Goal: Transaction & Acquisition: Purchase product/service

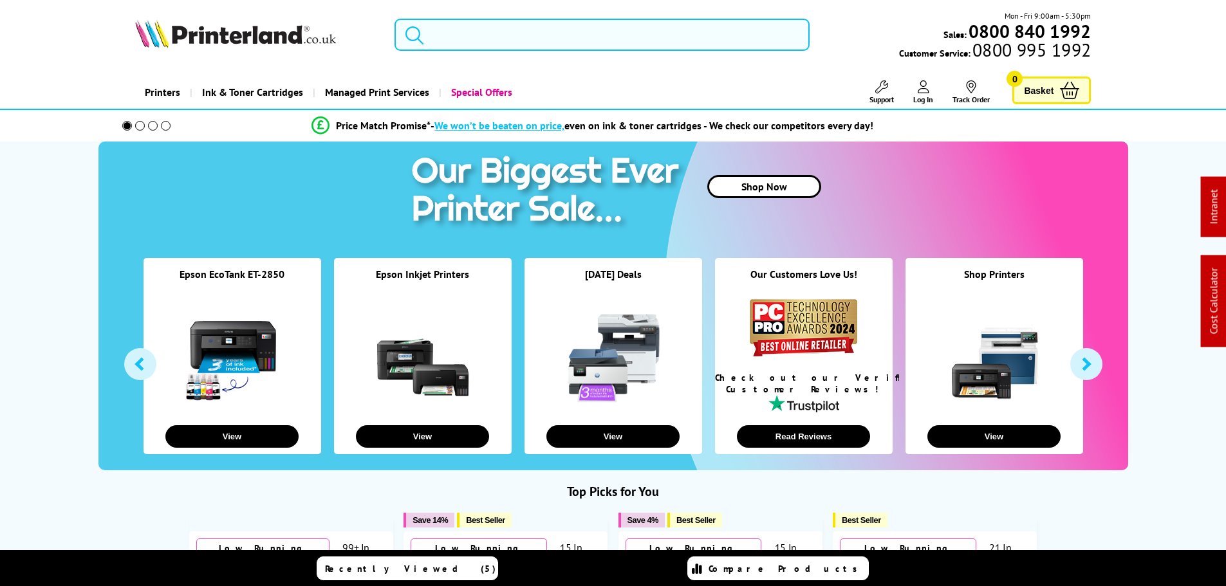
click at [509, 36] on input "search" at bounding box center [602, 35] width 415 height 32
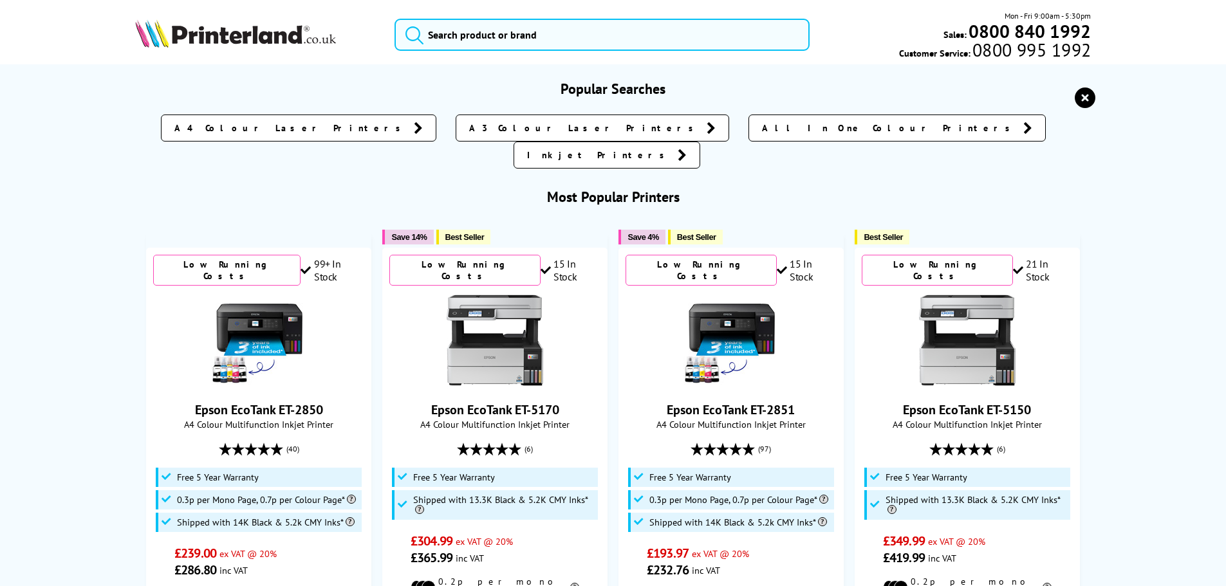
click at [1073, 92] on button "reset" at bounding box center [1085, 98] width 28 height 23
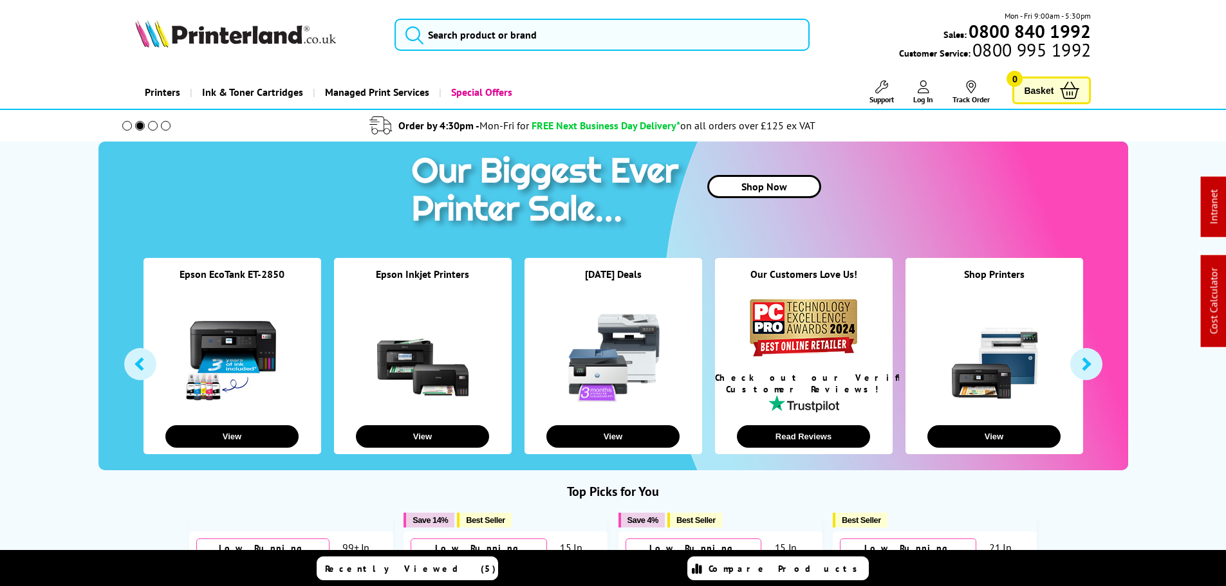
click at [471, 11] on div "Mon - Fri 9:00am - 5:30pm Sales: 0800 840 1992 Customer Service: 0800 995 1992" at bounding box center [613, 38] width 1030 height 57
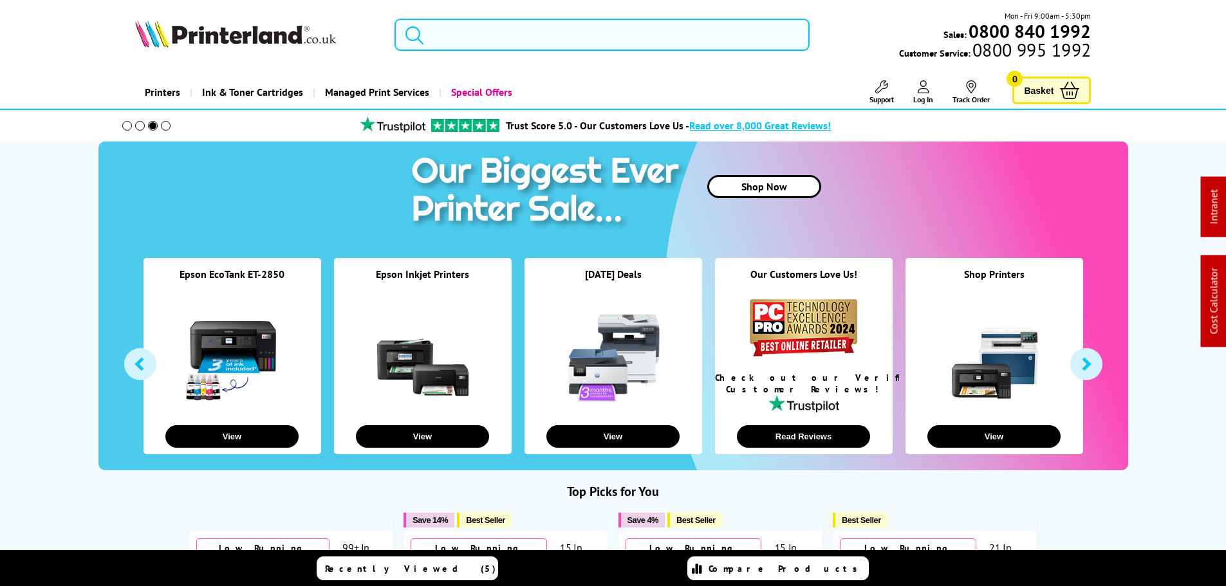
click at [474, 35] on input "search" at bounding box center [602, 35] width 415 height 32
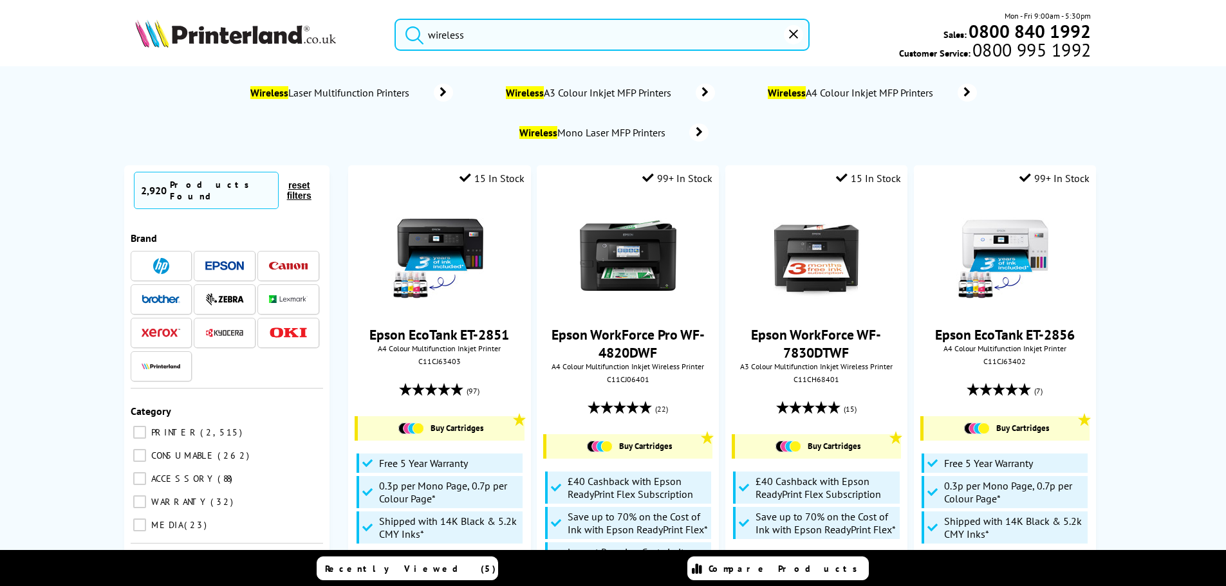
type input "wireless"
click at [259, 24] on img at bounding box center [235, 33] width 201 height 28
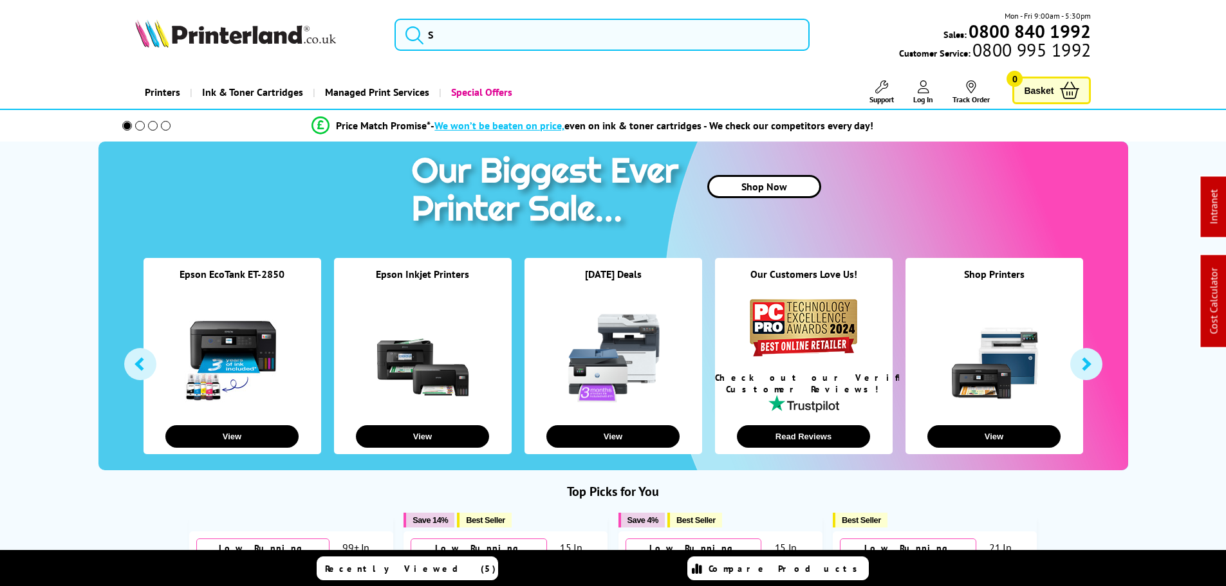
select select "3"
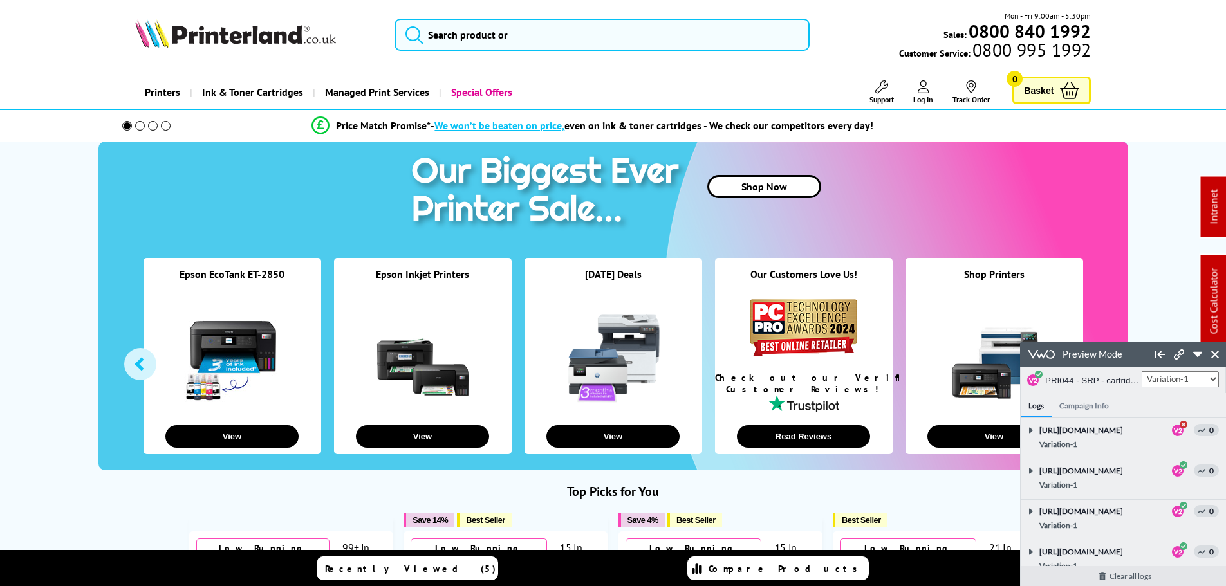
scroll to position [2086, 0]
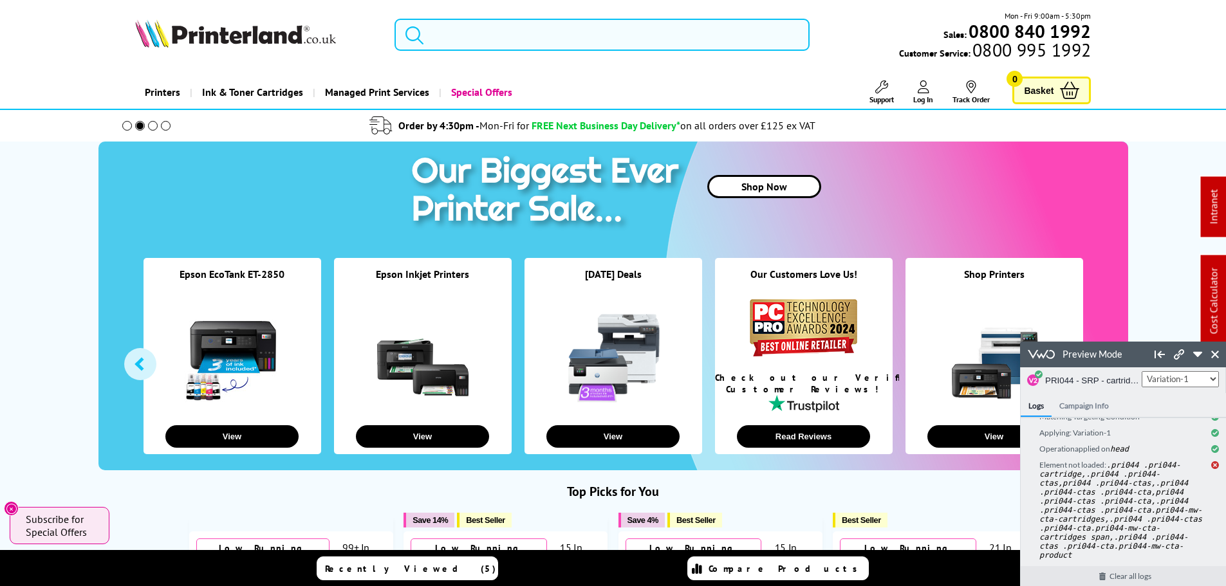
click at [474, 50] on div "Mon - Fri 9:00am - 5:30pm Sales: 0800 840 1992 Customer Service: 0800 995 1992" at bounding box center [613, 38] width 1030 height 57
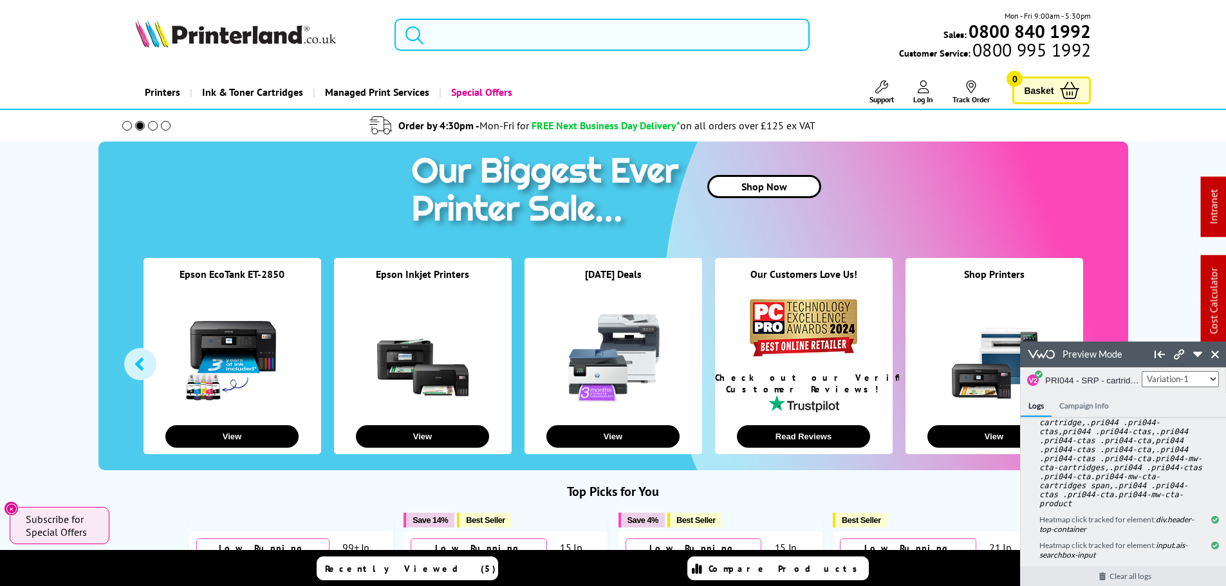
click at [481, 37] on input "search" at bounding box center [602, 35] width 415 height 32
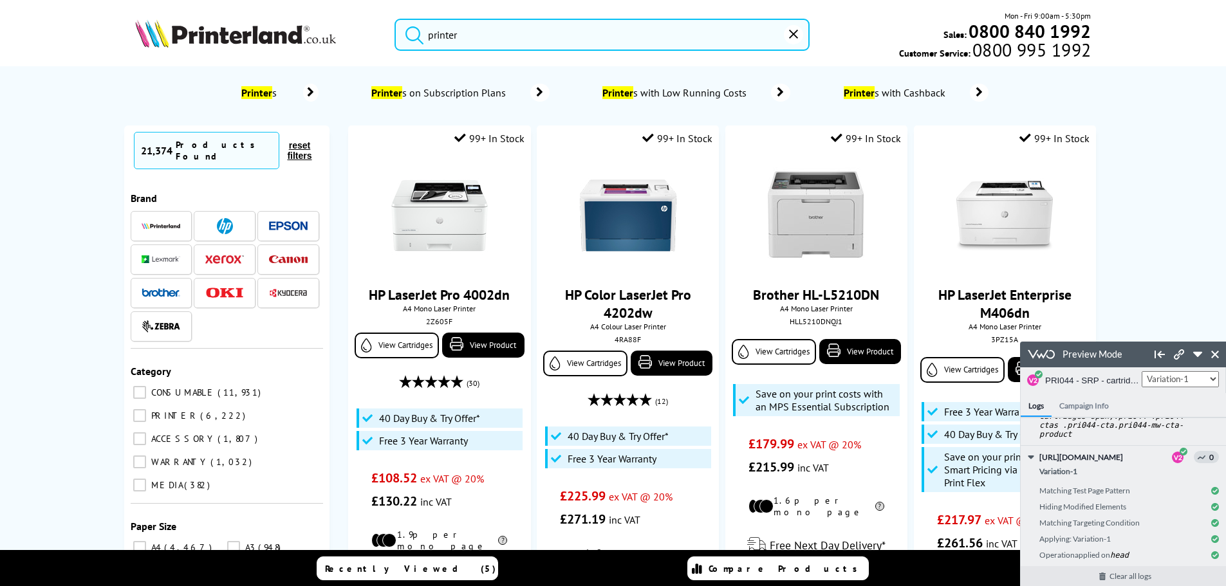
drag, startPoint x: 542, startPoint y: 28, endPoint x: 162, endPoint y: -11, distance: 382.5
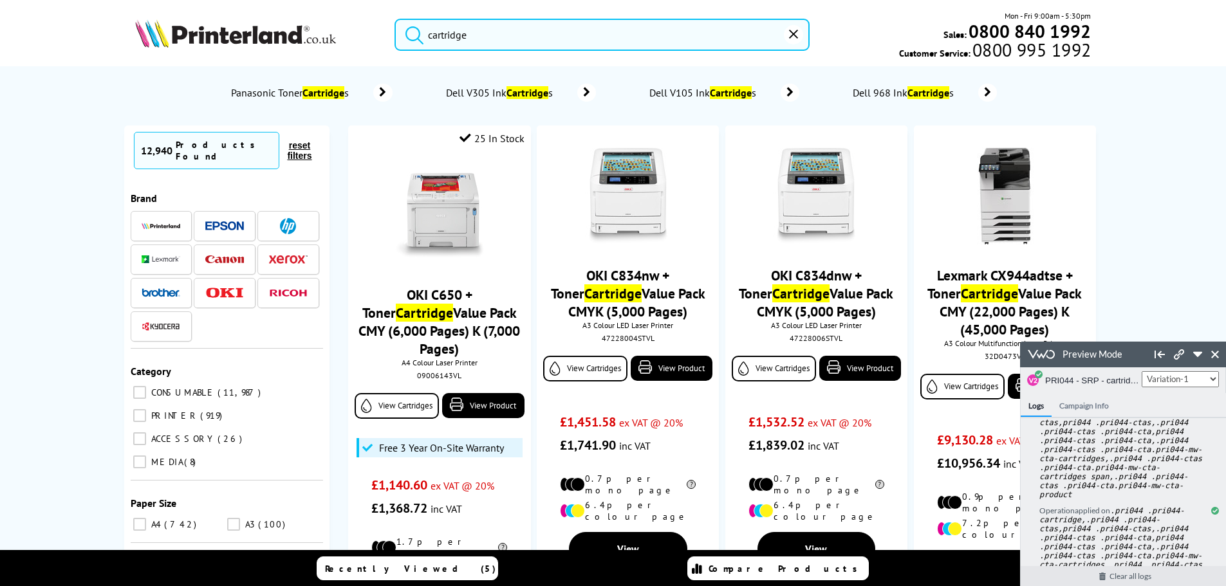
type input "cartridge"
click at [140, 386] on input "CONSUMABLE 11,987" at bounding box center [139, 392] width 13 height 13
checkbox input "true"
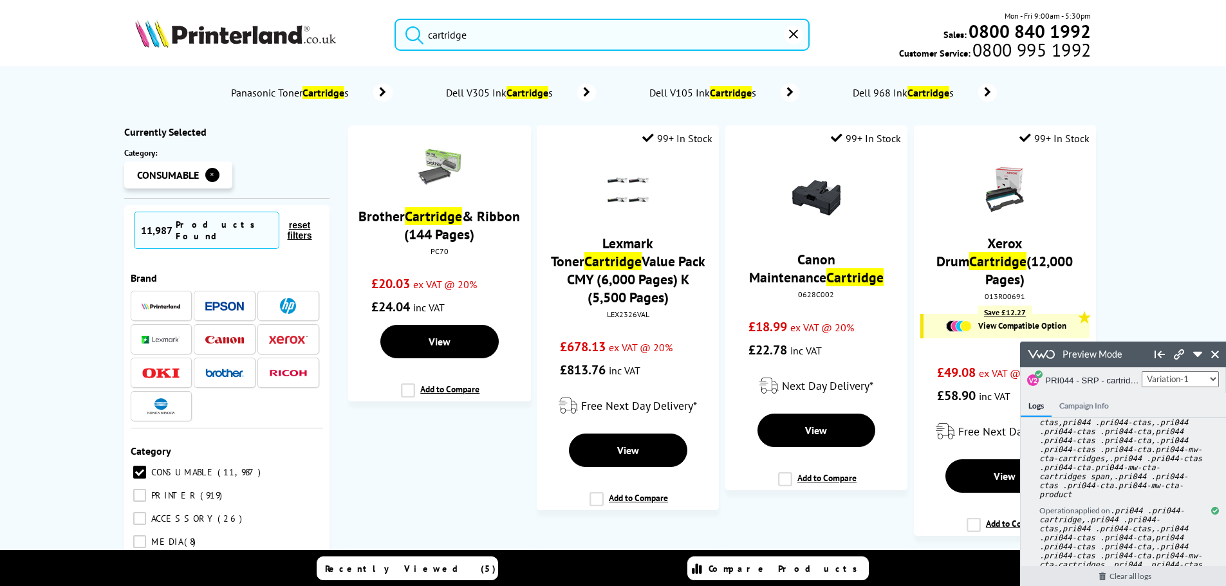
click at [272, 30] on img at bounding box center [235, 33] width 201 height 28
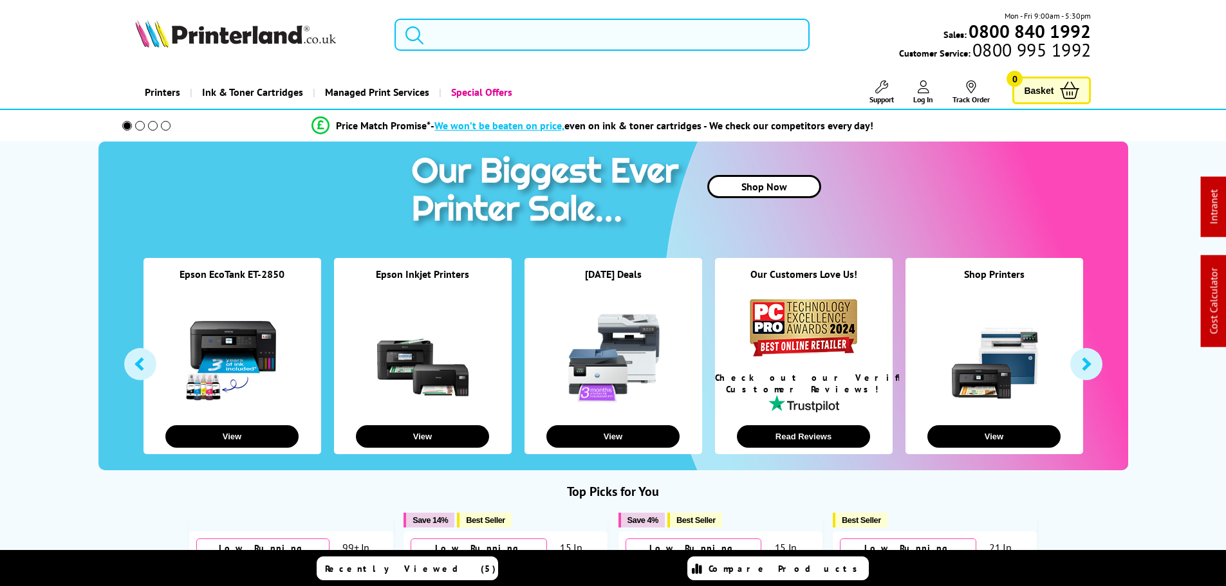
select select "3"
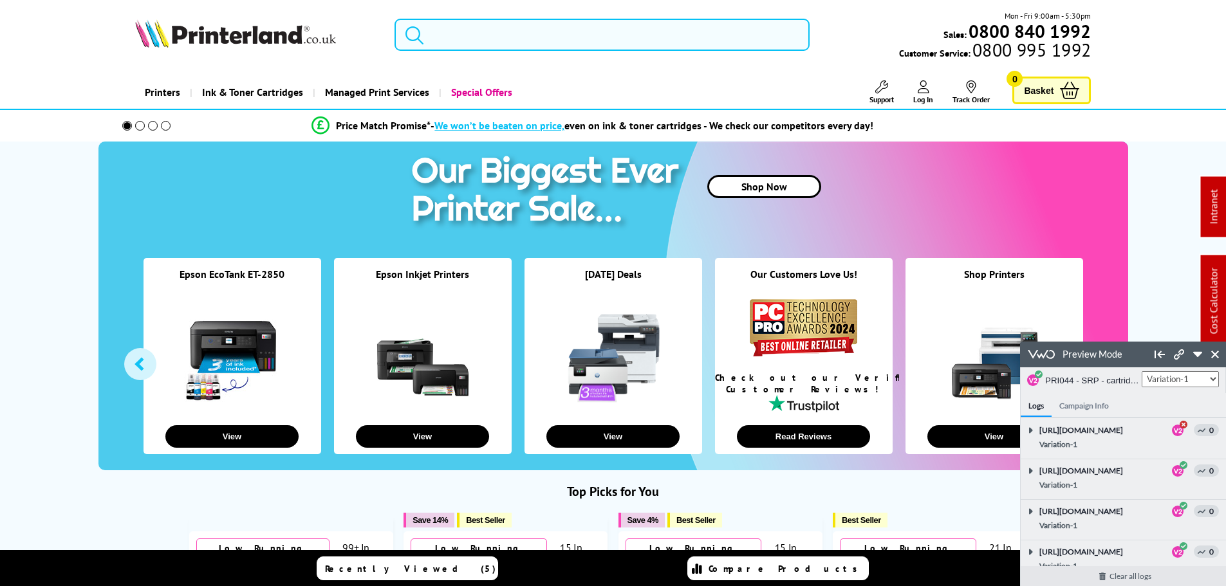
click at [596, 38] on input "search" at bounding box center [602, 35] width 415 height 32
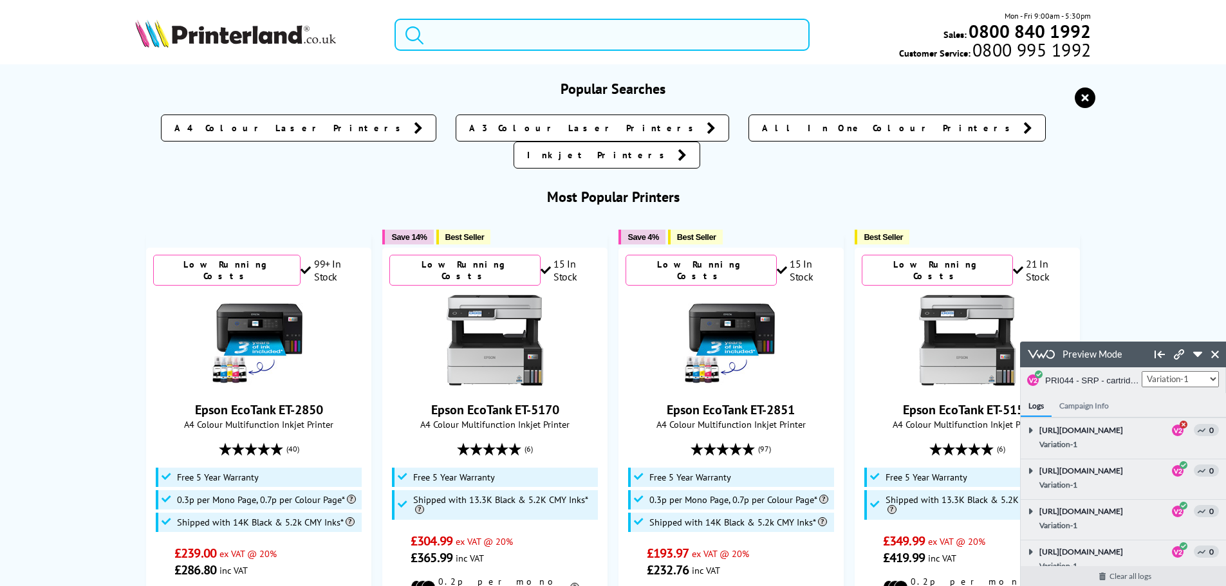
scroll to position [2352, 0]
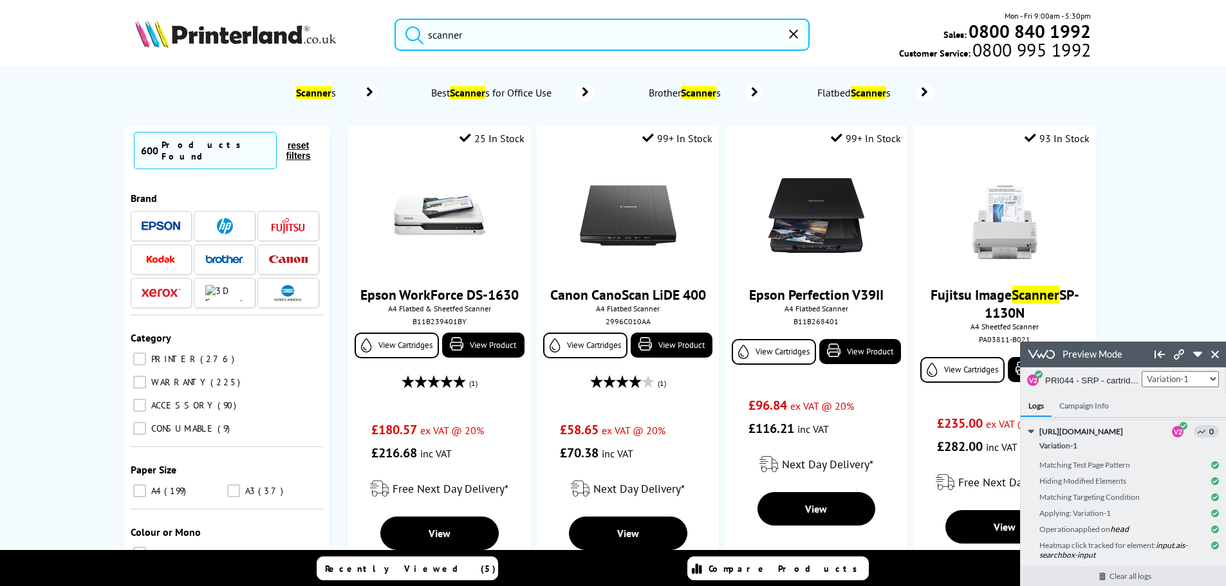
drag, startPoint x: 527, startPoint y: 32, endPoint x: 158, endPoint y: 2, distance: 370.1
click at [237, 21] on div "scanner Mon - Fri 9:00am - 5:30pm Sales: 0800 840 1992 Customer Service: 0800 9…" at bounding box center [613, 38] width 1030 height 57
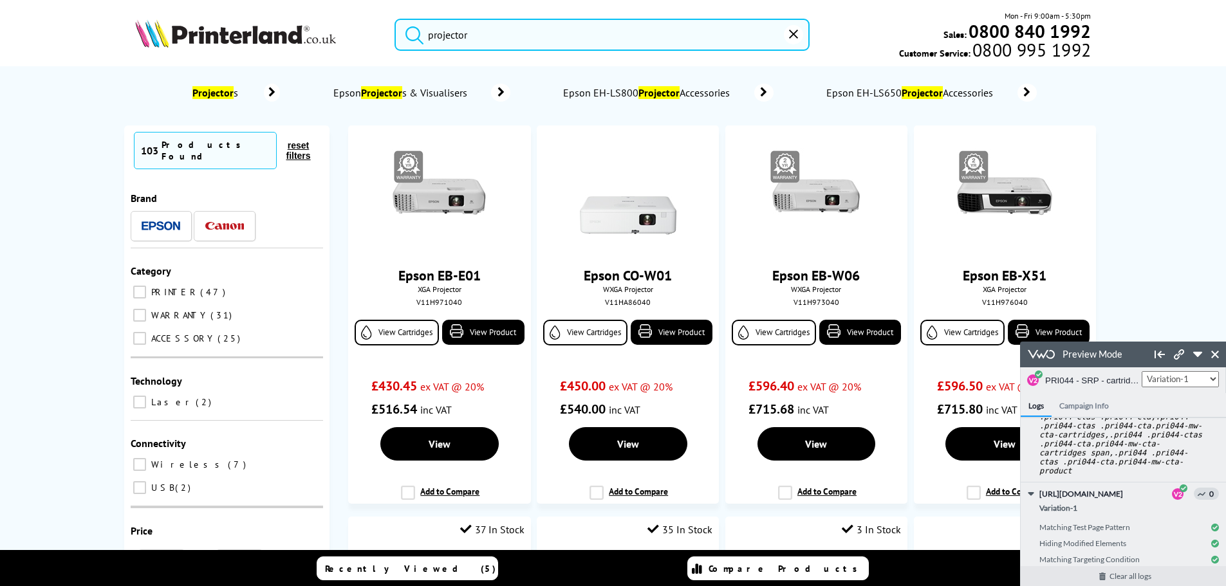
type input "projector"
click at [286, 43] on img at bounding box center [235, 33] width 201 height 28
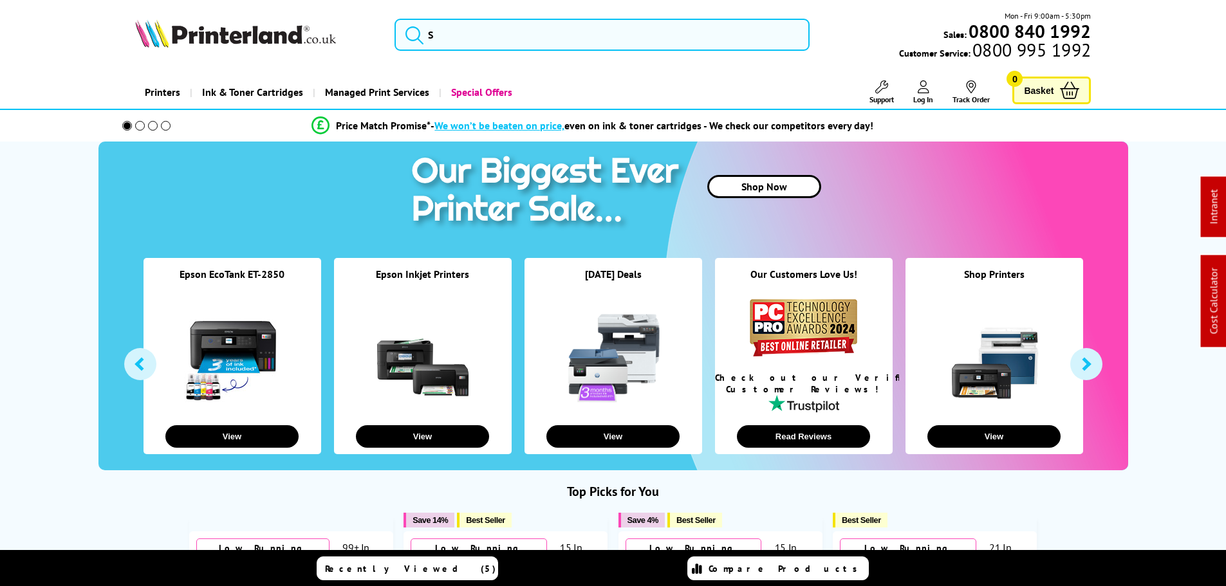
select select "3"
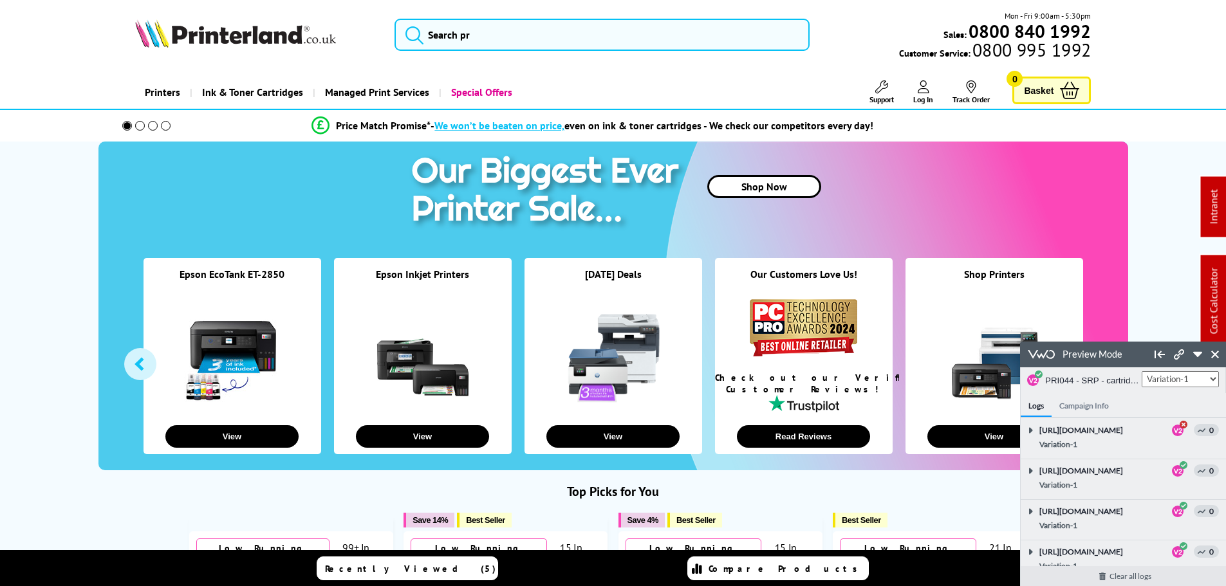
click at [924, 93] on link "Log In" at bounding box center [924, 92] width 20 height 24
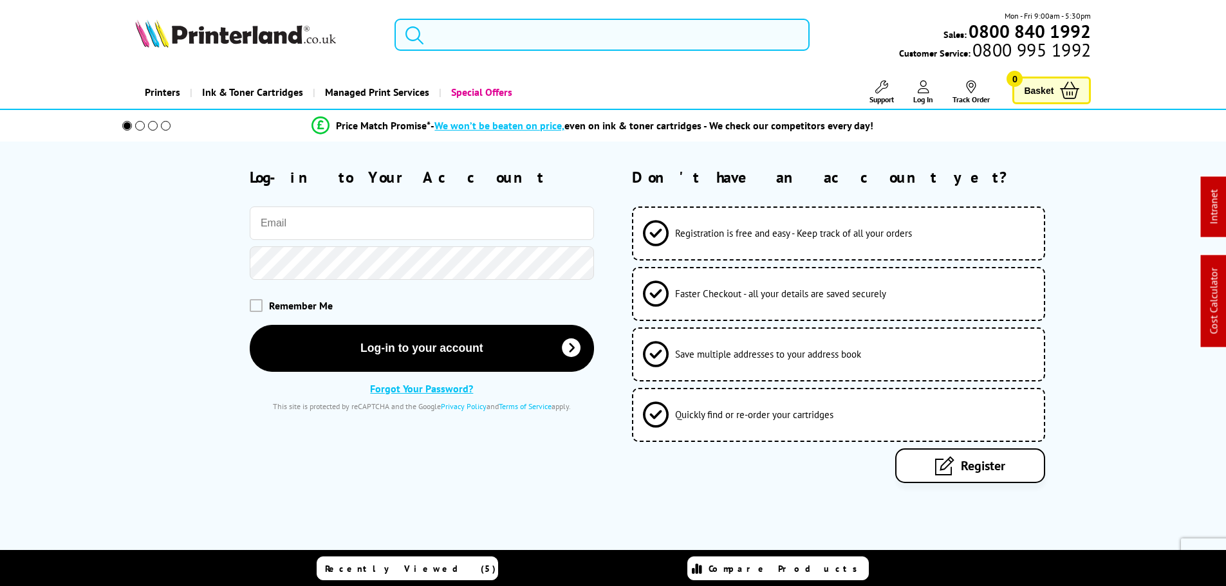
select select "3"
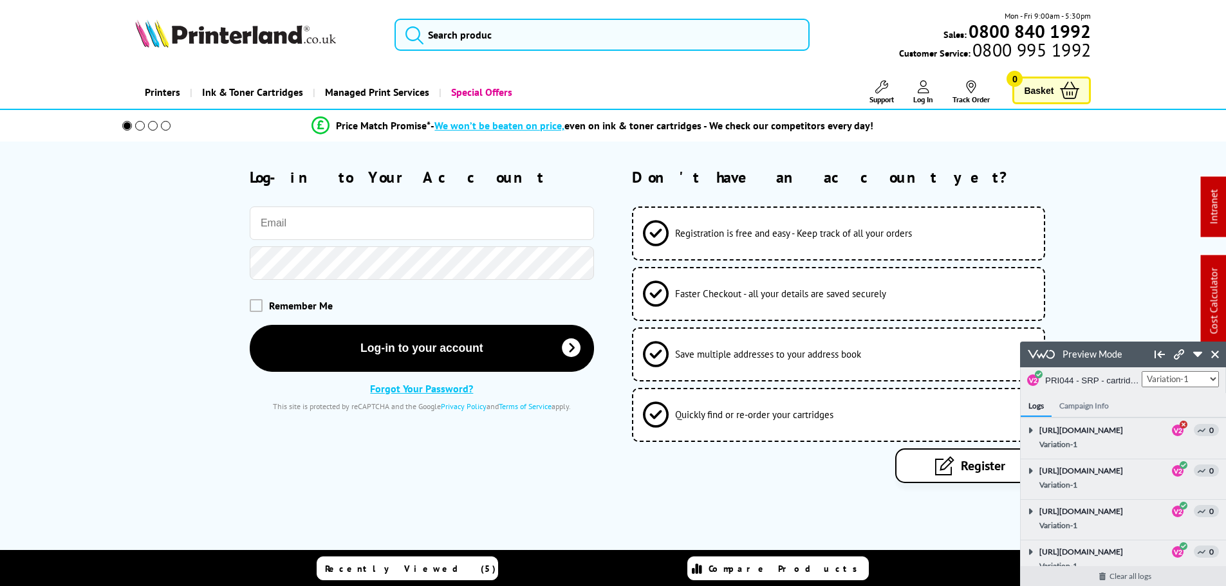
scroll to position [2561, 0]
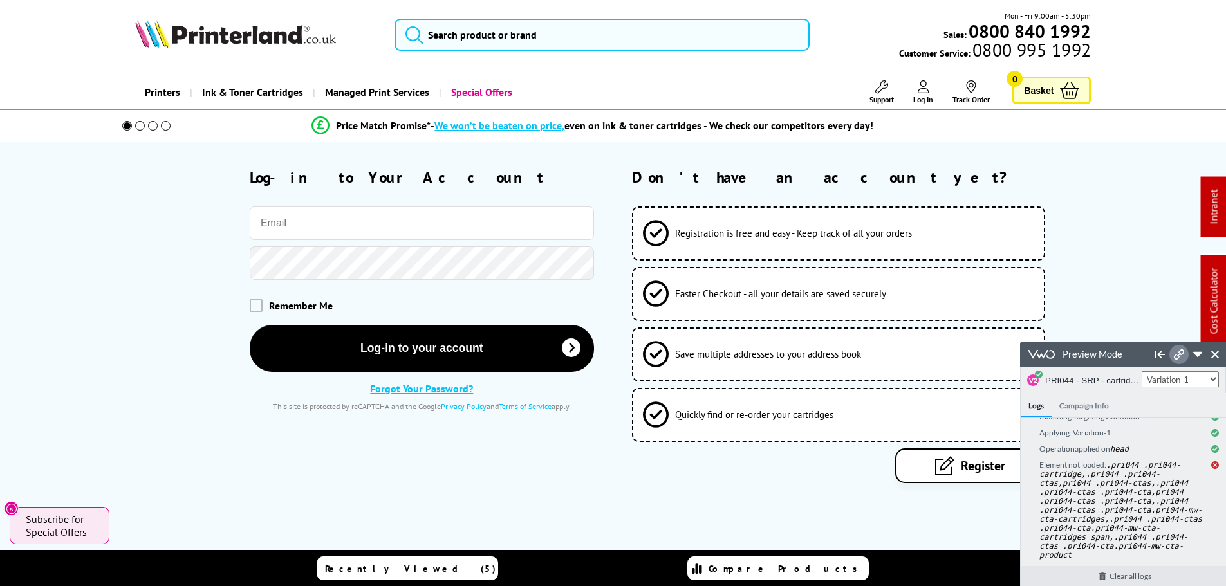
click at [1179, 357] on icon at bounding box center [1179, 355] width 10 height 10
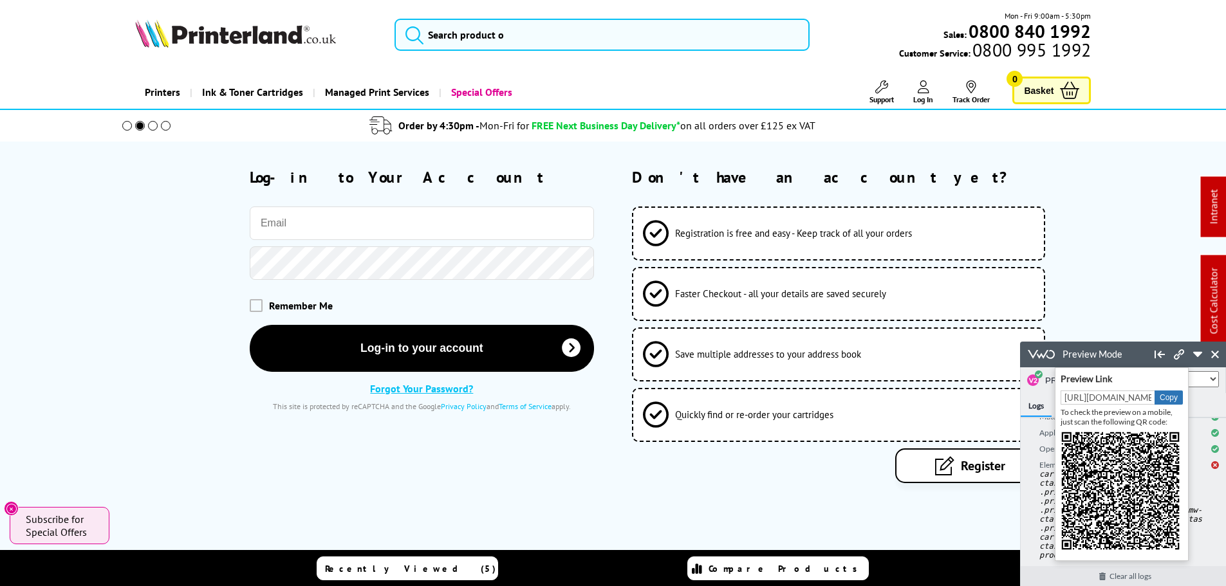
click at [1159, 393] on button "Copy" at bounding box center [1169, 398] width 28 height 14
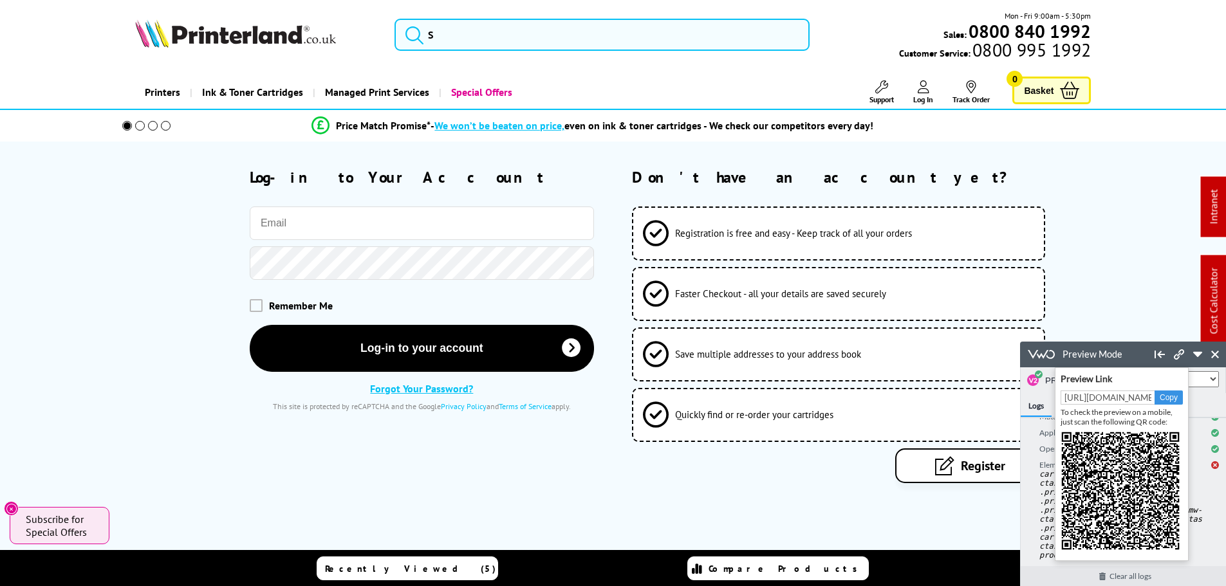
click at [1115, 295] on body "Preview Mode Preview Link Copy Copied to Clipboard To check the preview on a mo…" at bounding box center [1139, 367] width 238 height 438
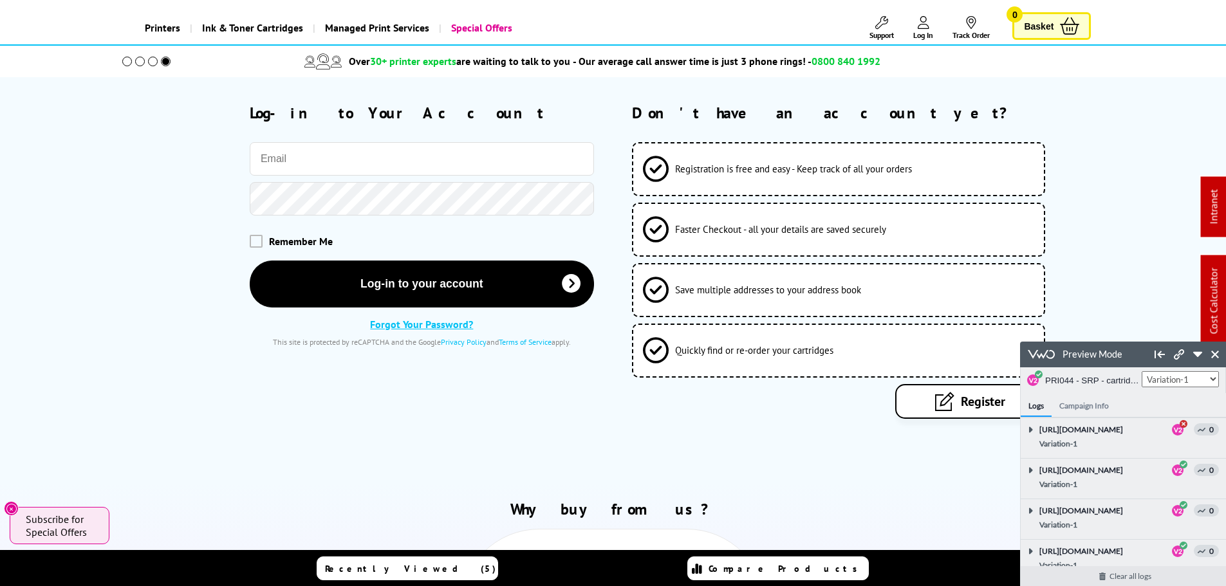
scroll to position [0, 0]
click at [1178, 352] on icon at bounding box center [1179, 355] width 10 height 10
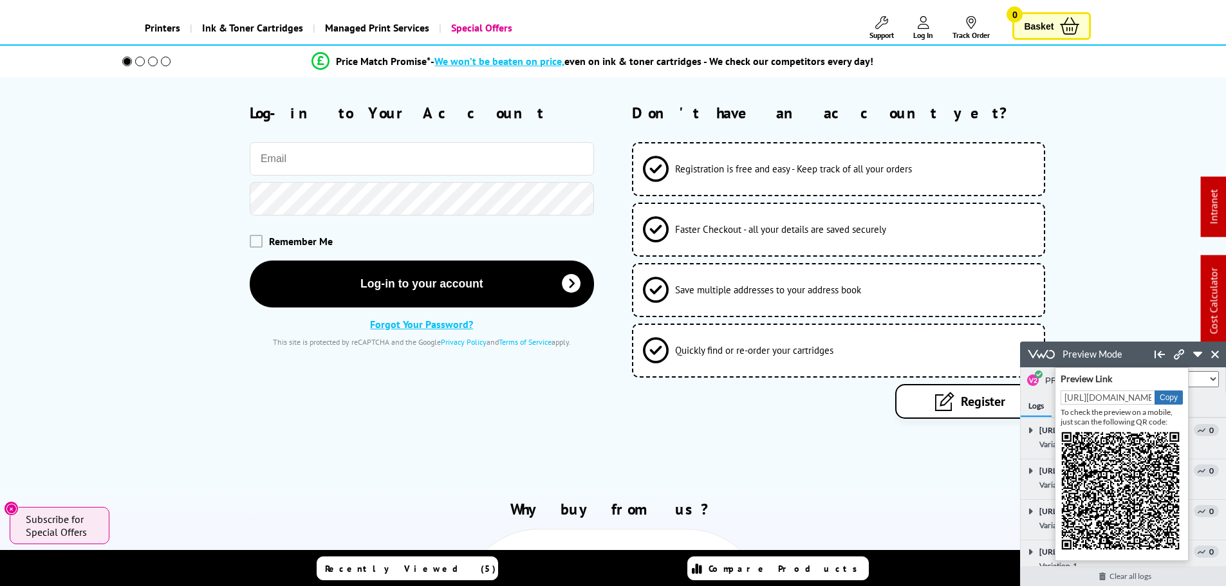
click at [1177, 399] on button "Copy" at bounding box center [1169, 398] width 28 height 14
click at [1166, 399] on button "Copy" at bounding box center [1169, 398] width 28 height 14
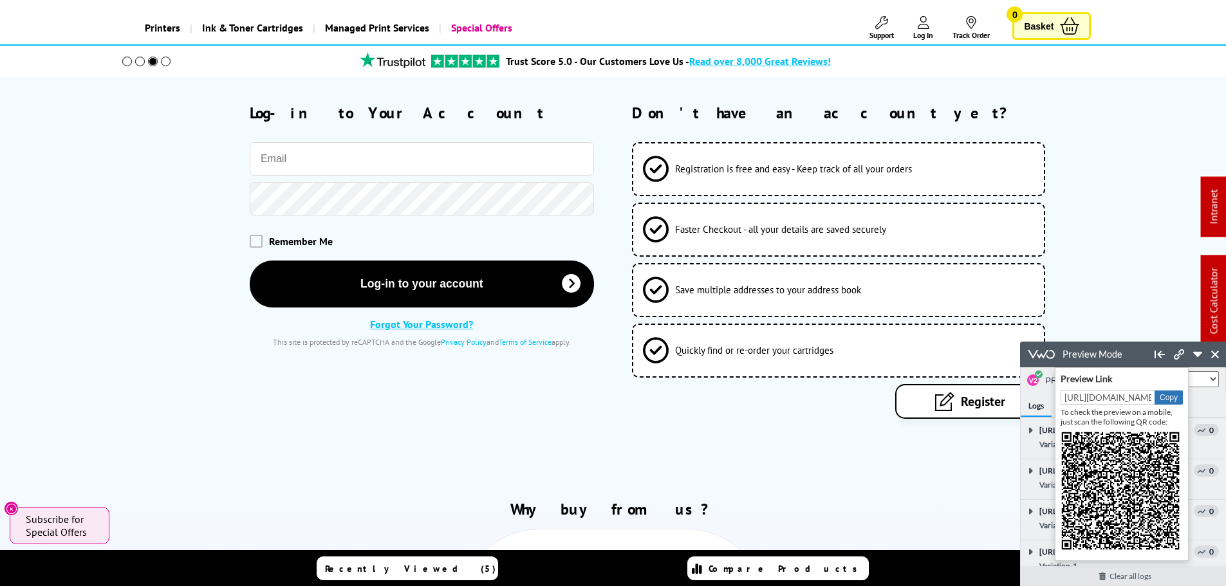
click at [1165, 400] on button "Copy" at bounding box center [1169, 398] width 28 height 14
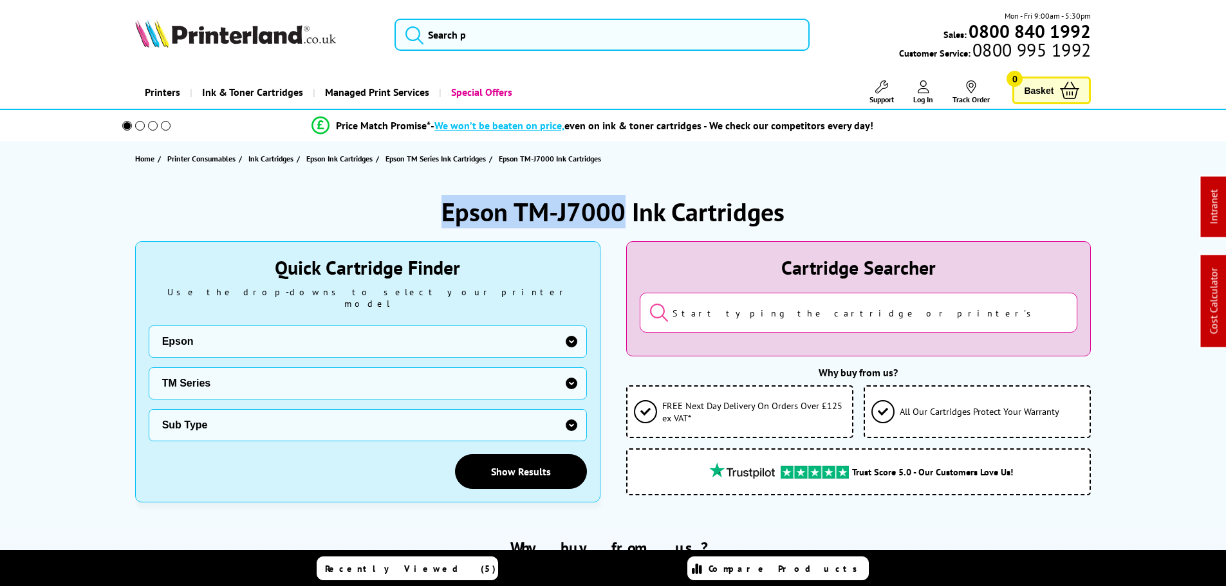
drag, startPoint x: 607, startPoint y: 209, endPoint x: 377, endPoint y: 187, distance: 230.9
click at [404, 200] on div "Epson TM-J7000 Ink Cartridges" at bounding box center [613, 211] width 957 height 33
copy h1 "Epson TM-J7000"
drag, startPoint x: 621, startPoint y: 211, endPoint x: 417, endPoint y: 195, distance: 204.7
click at [417, 195] on div "Epson TM-J7500 Ink Cartridges" at bounding box center [613, 211] width 957 height 33
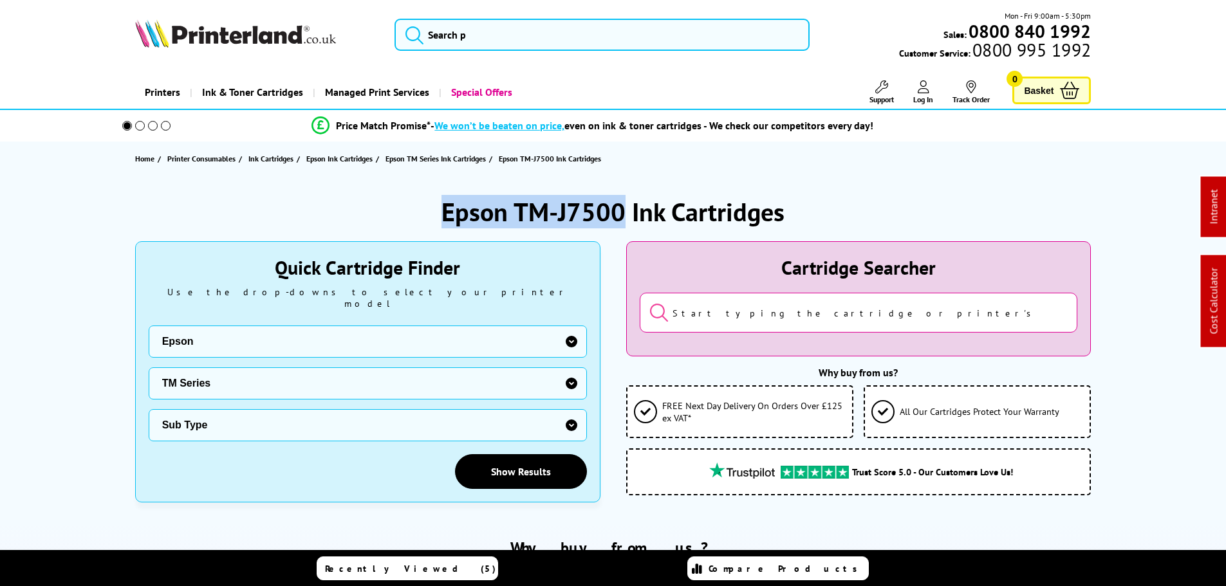
copy h1 "Epson TM-J7500"
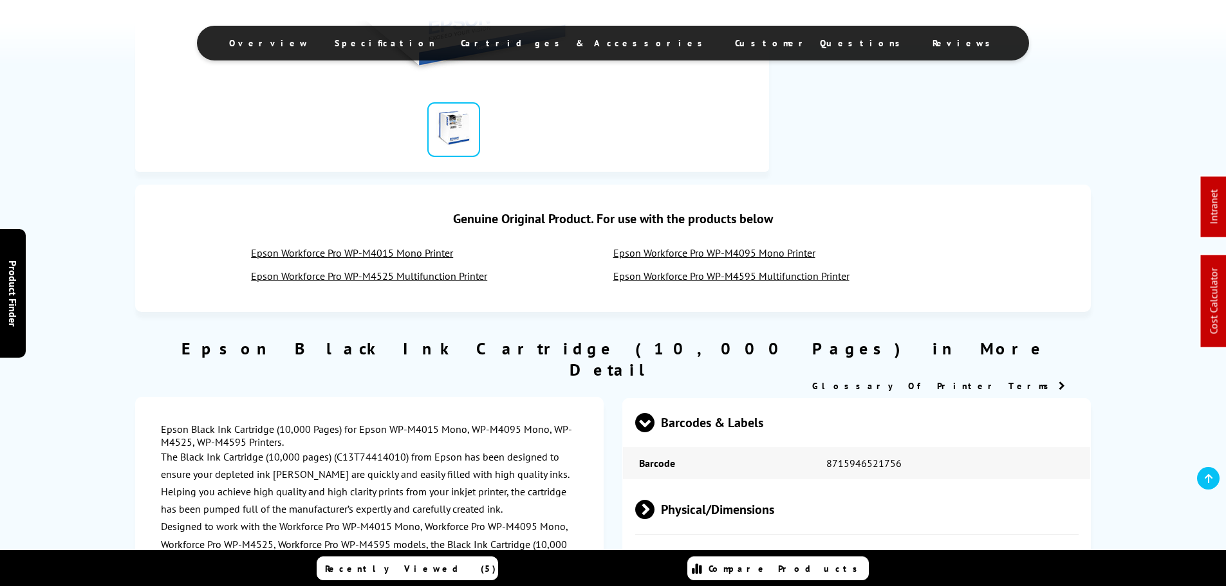
scroll to position [644, 0]
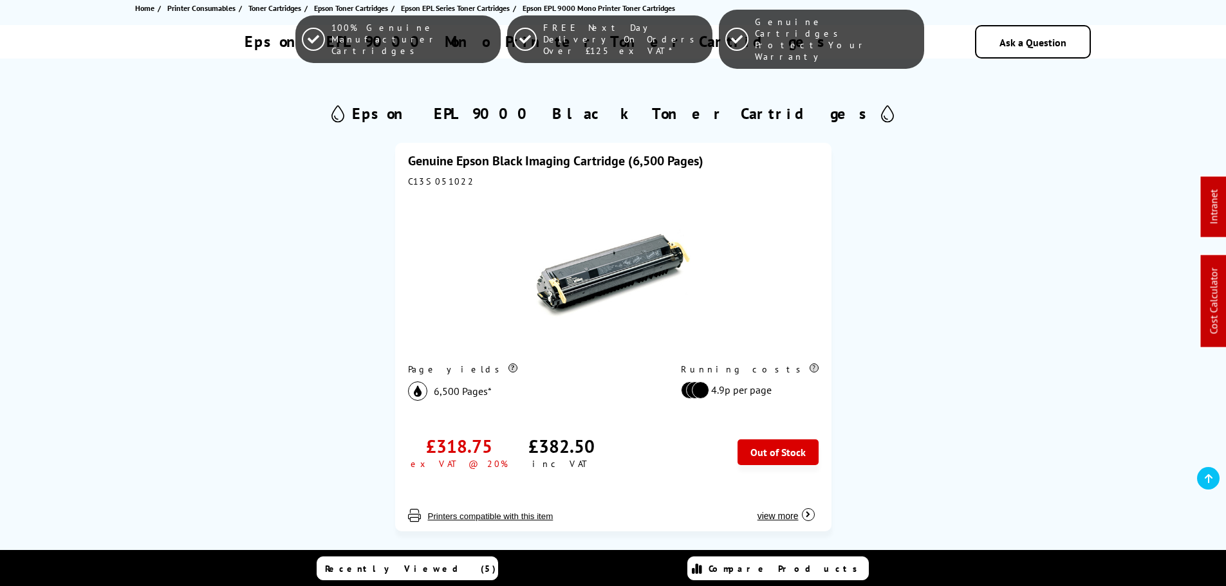
scroll to position [129, 0]
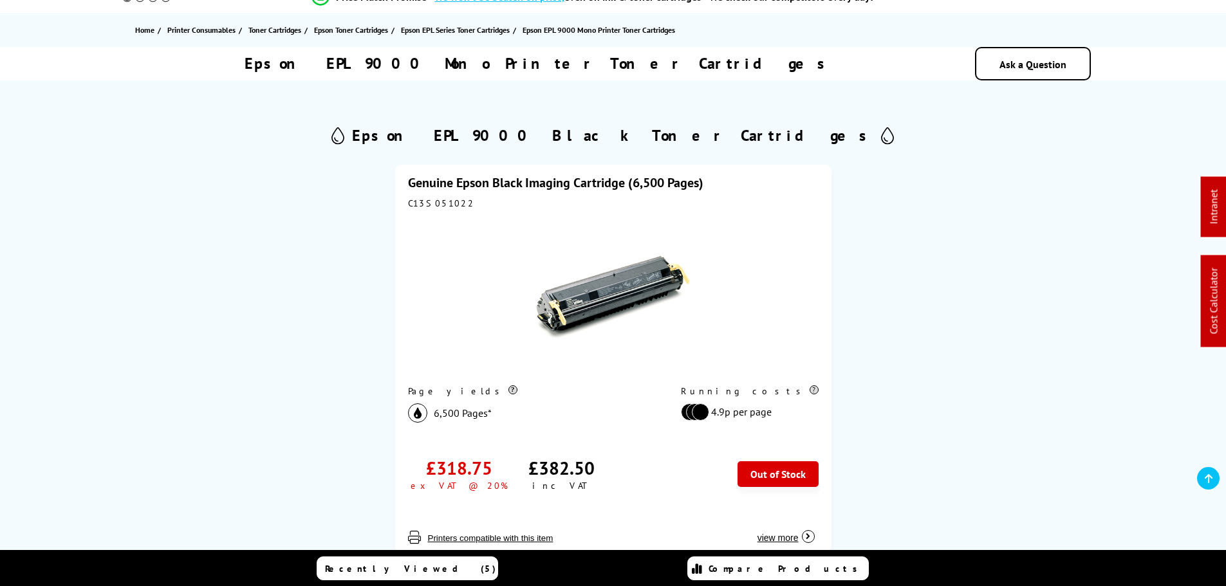
click at [435, 203] on div "C13S051022" at bounding box center [613, 204] width 411 height 12
copy div "C13S051022"
click at [518, 183] on link "Genuine Epson Black Imaging Cartridge (6,500 Pages)" at bounding box center [555, 182] width 295 height 17
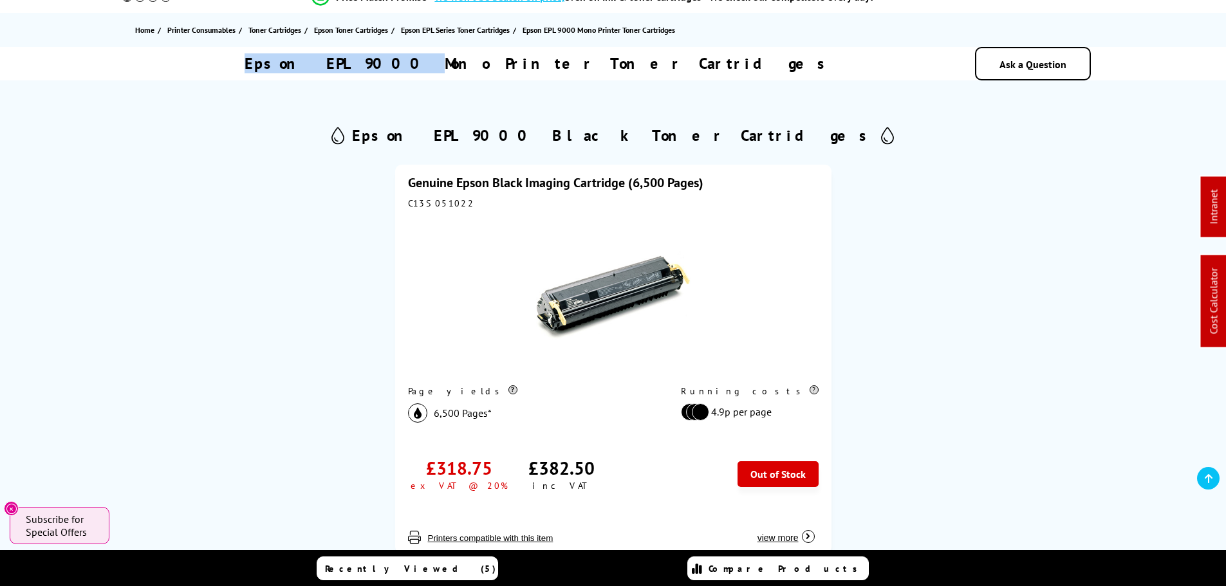
drag, startPoint x: 472, startPoint y: 62, endPoint x: 364, endPoint y: 65, distance: 107.6
click at [364, 65] on div "Epson EPL 9000 Mono Printer Toner Cartridges" at bounding box center [539, 63] width 712 height 20
copy h1 "Epson EPL 9000"
